Goal: Find specific page/section

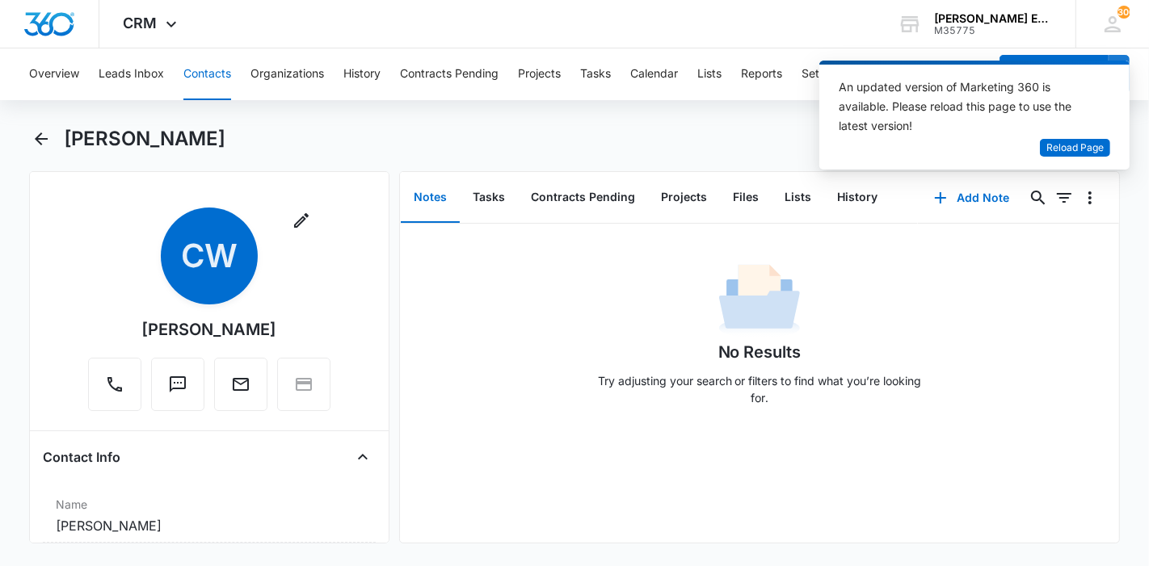
scroll to position [271, 0]
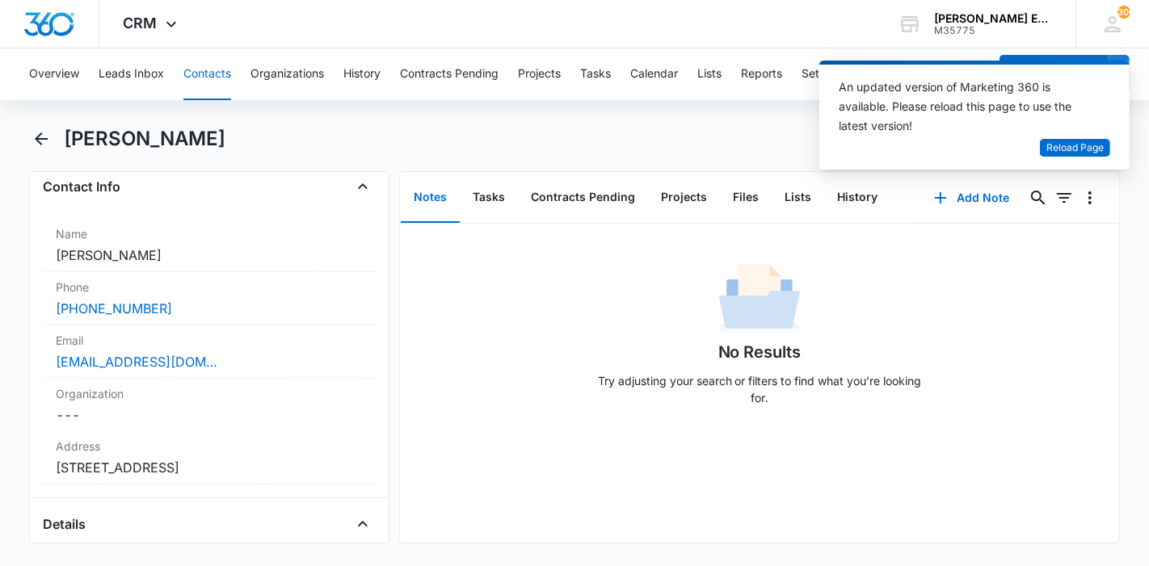
click at [202, 86] on button "Contacts" at bounding box center [207, 74] width 48 height 52
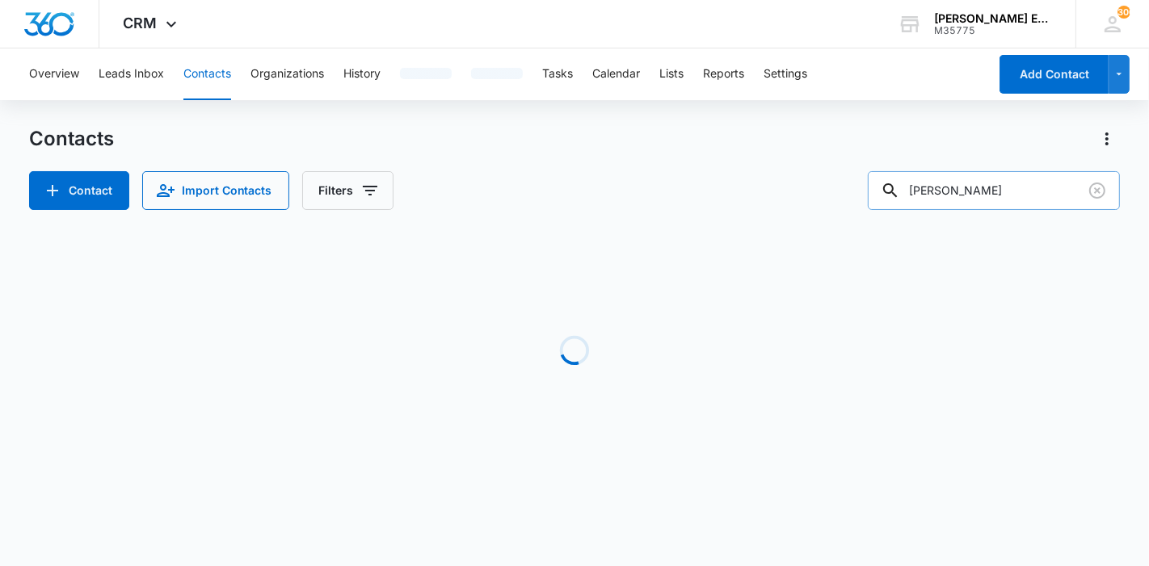
click at [971, 196] on input "[PERSON_NAME]" at bounding box center [993, 190] width 252 height 39
type input "[PERSON_NAME]"
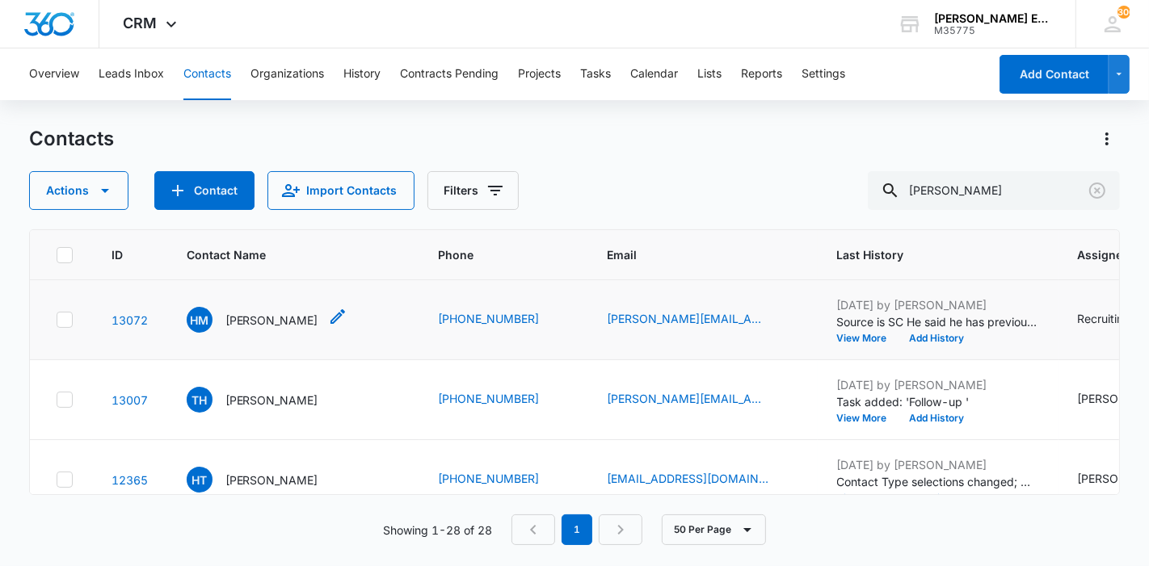
click at [289, 319] on div "[PERSON_NAME]" at bounding box center [267, 320] width 161 height 26
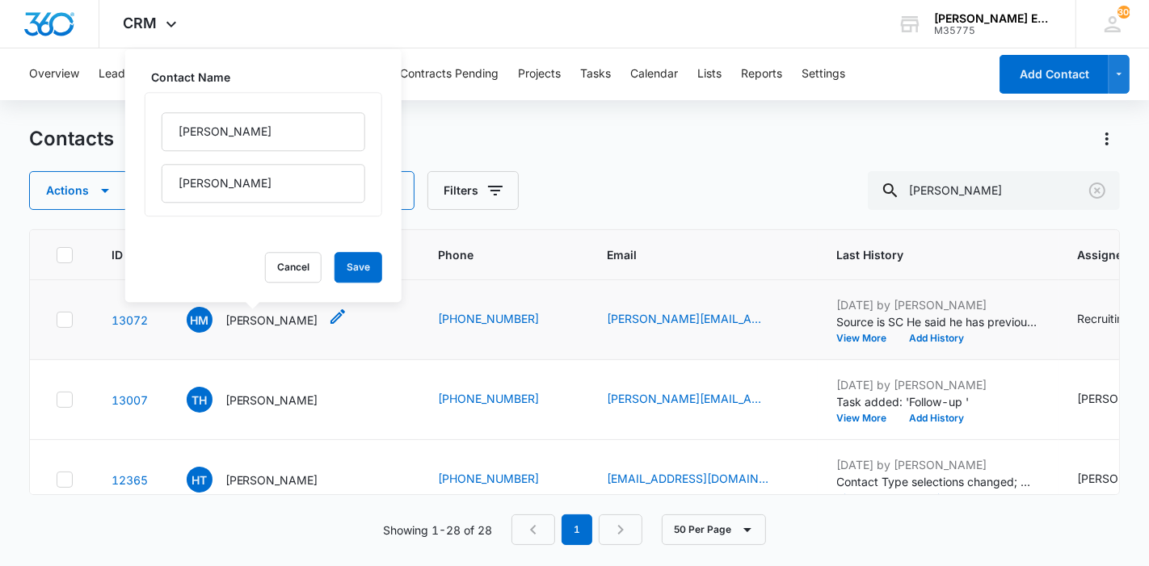
click at [273, 320] on p "[PERSON_NAME]" at bounding box center [271, 320] width 93 height 17
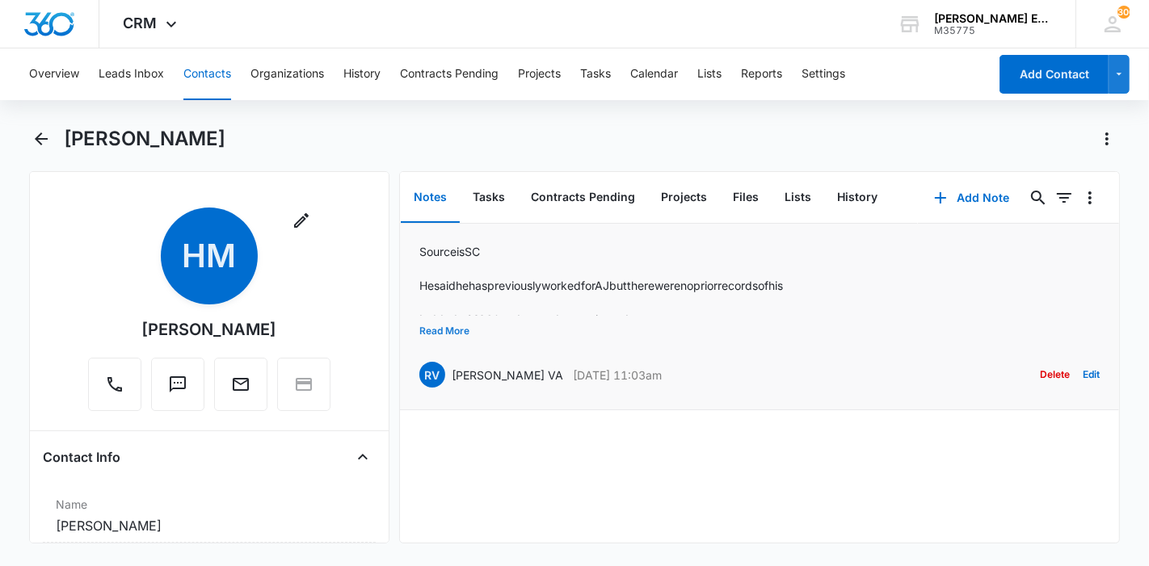
click at [460, 333] on button "Read More" at bounding box center [444, 331] width 50 height 31
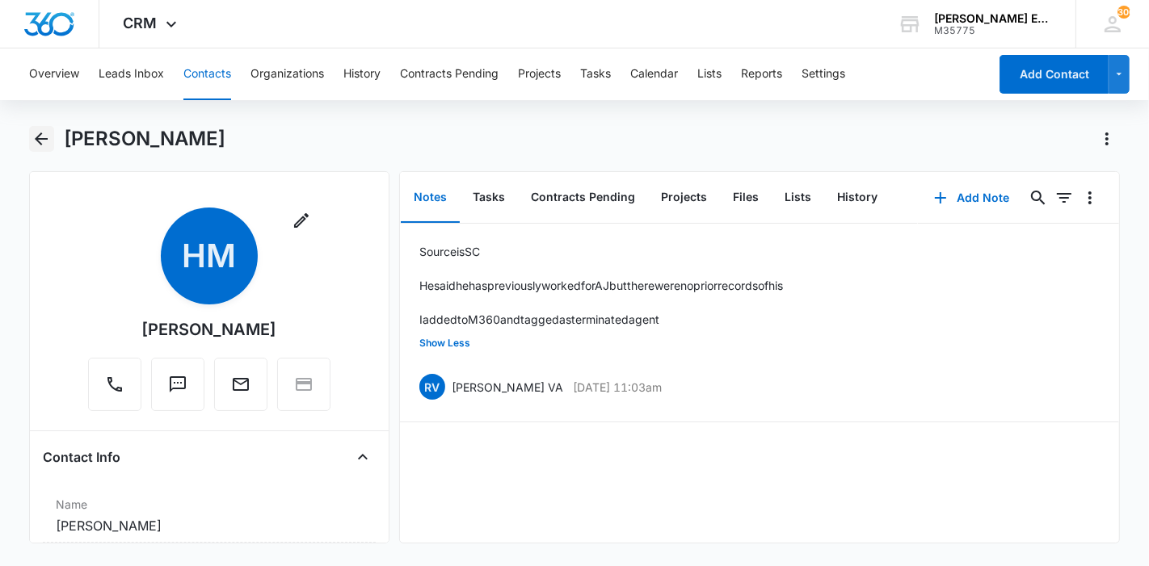
click at [42, 149] on button "Back" at bounding box center [41, 139] width 25 height 26
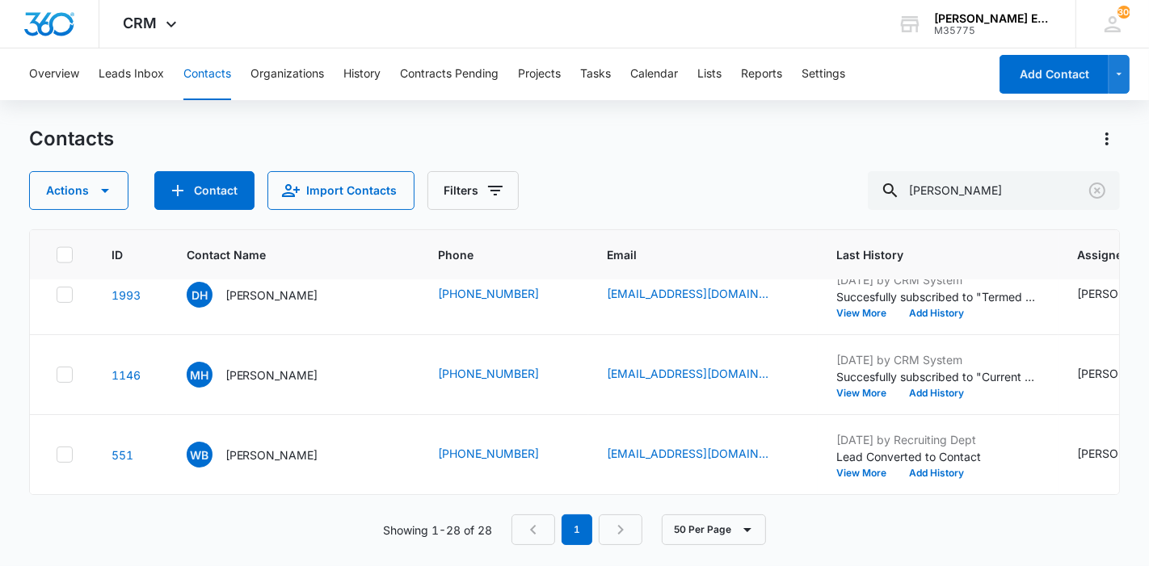
scroll to position [2550, 0]
